Goal: Entertainment & Leisure: Consume media (video, audio)

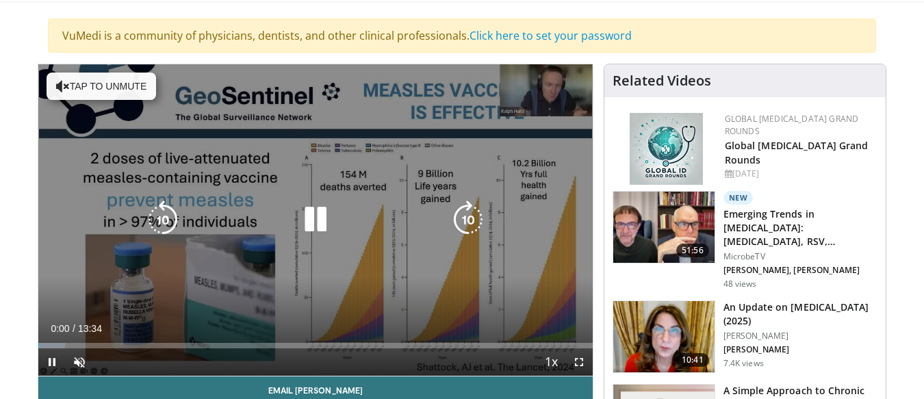
scroll to position [88, 0]
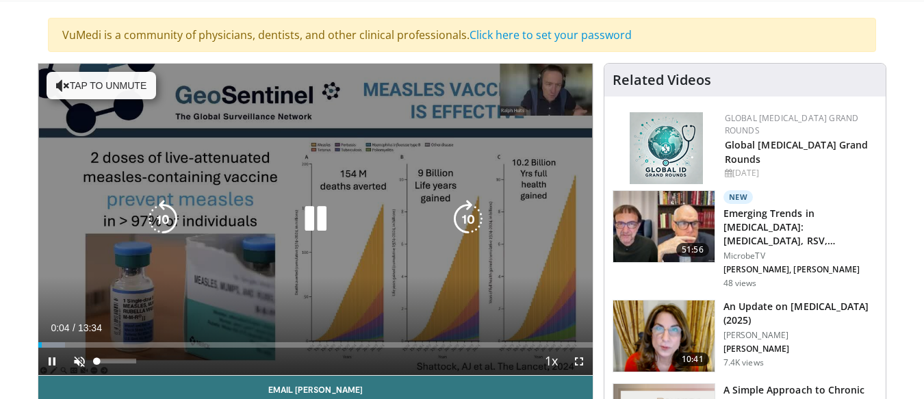
click at [97, 361] on div "Volume Level" at bounding box center [97, 361] width 0 height 5
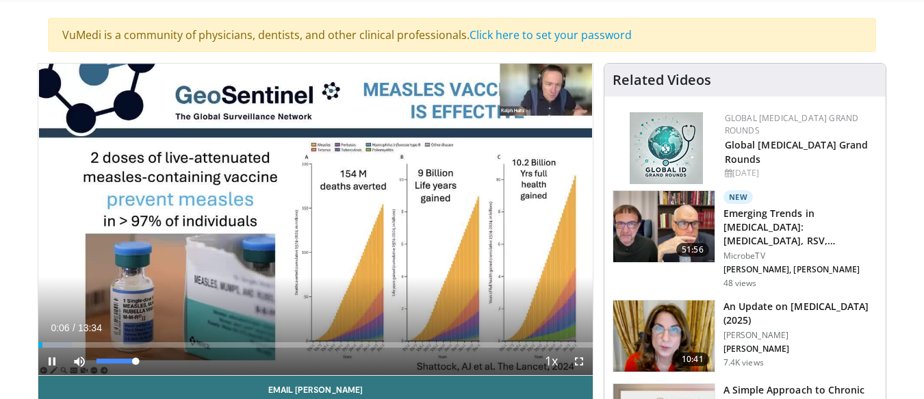
drag, startPoint x: 94, startPoint y: 358, endPoint x: 149, endPoint y: 355, distance: 54.2
click at [149, 355] on div "Mute 100%" at bounding box center [114, 361] width 96 height 27
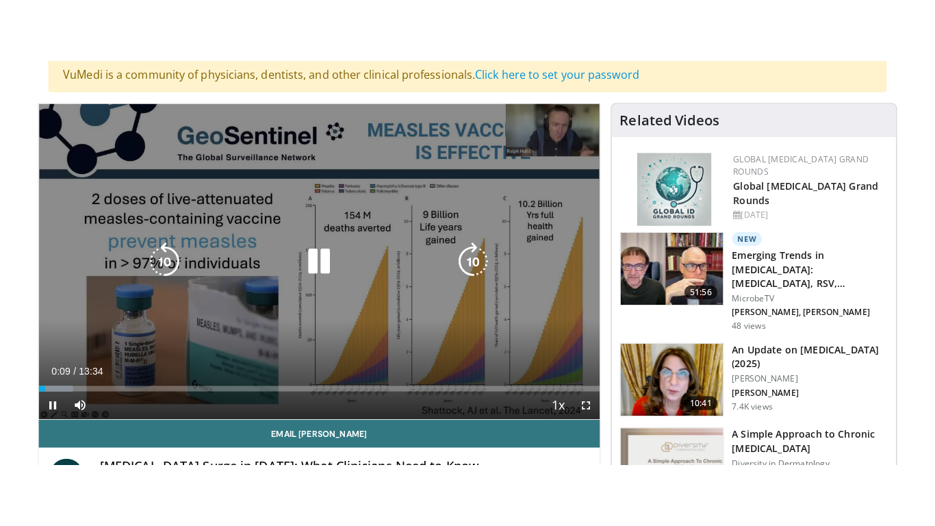
scroll to position [126, 0]
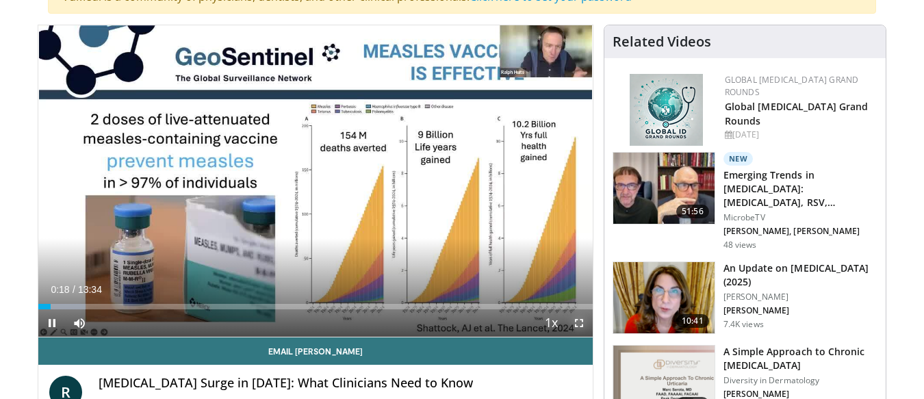
click at [578, 324] on span "Video Player" at bounding box center [578, 322] width 27 height 27
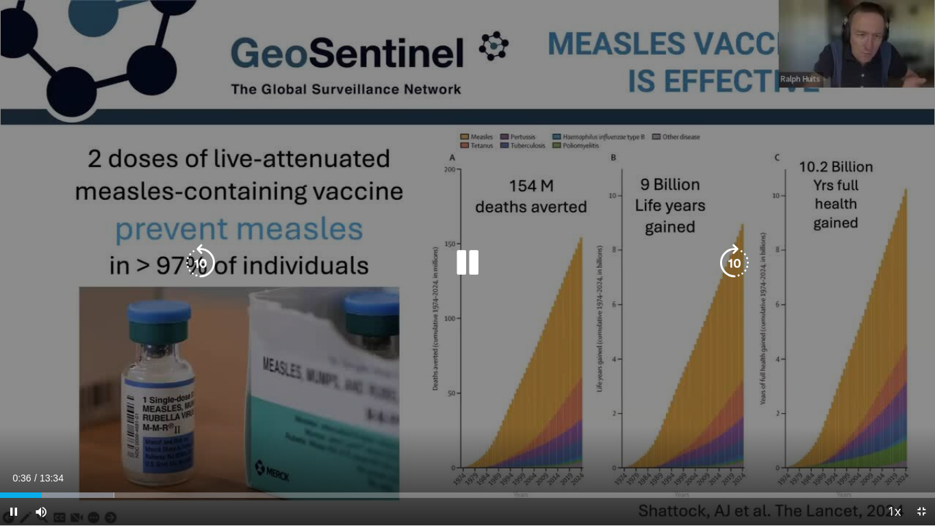
click at [837, 51] on div "10 seconds Tap to unmute" at bounding box center [467, 262] width 935 height 525
click at [450, 268] on icon "Video Player" at bounding box center [467, 263] width 38 height 38
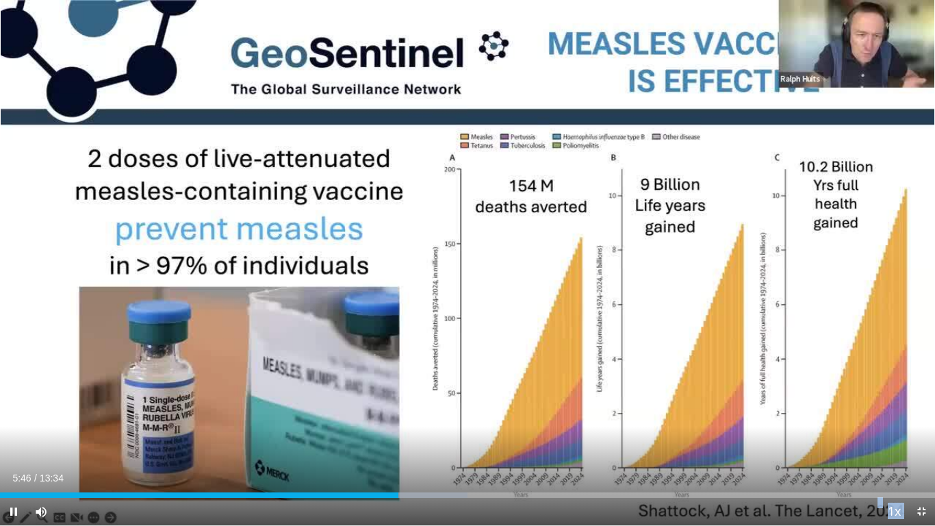
click at [97, 398] on video-js "**********" at bounding box center [467, 263] width 935 height 526
drag, startPoint x: 99, startPoint y: 512, endPoint x: 120, endPoint y: 515, distance: 22.1
click at [120, 398] on div "Mute 100%" at bounding box center [75, 511] width 96 height 27
